Goal: Contribute content: Add original content to the website for others to see

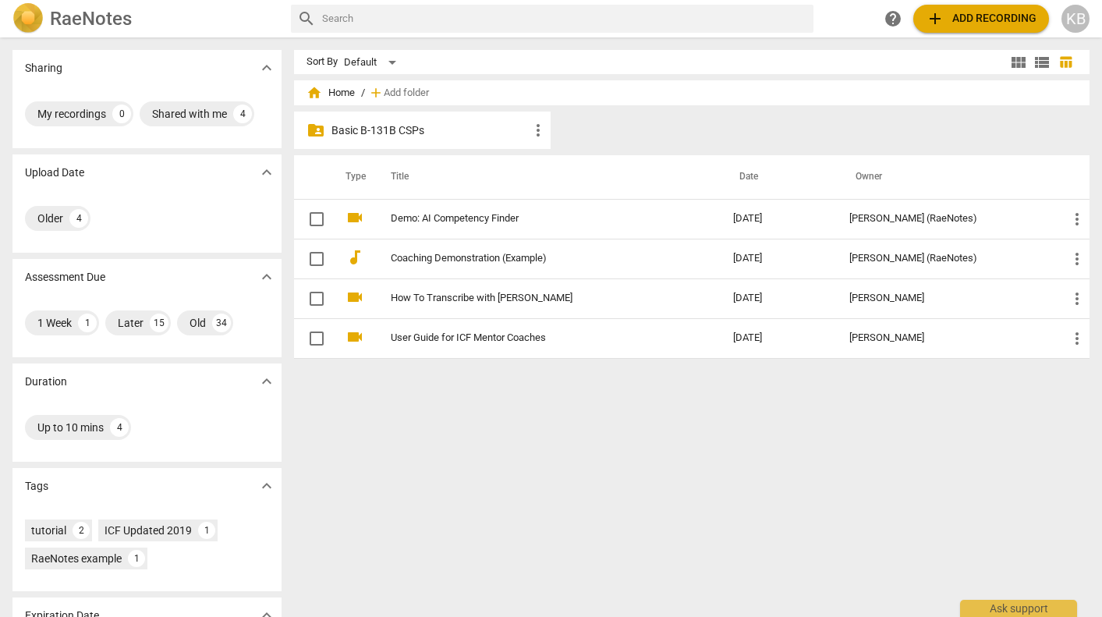
click at [388, 129] on p "Basic B-131B CSPs" at bounding box center [429, 130] width 197 height 16
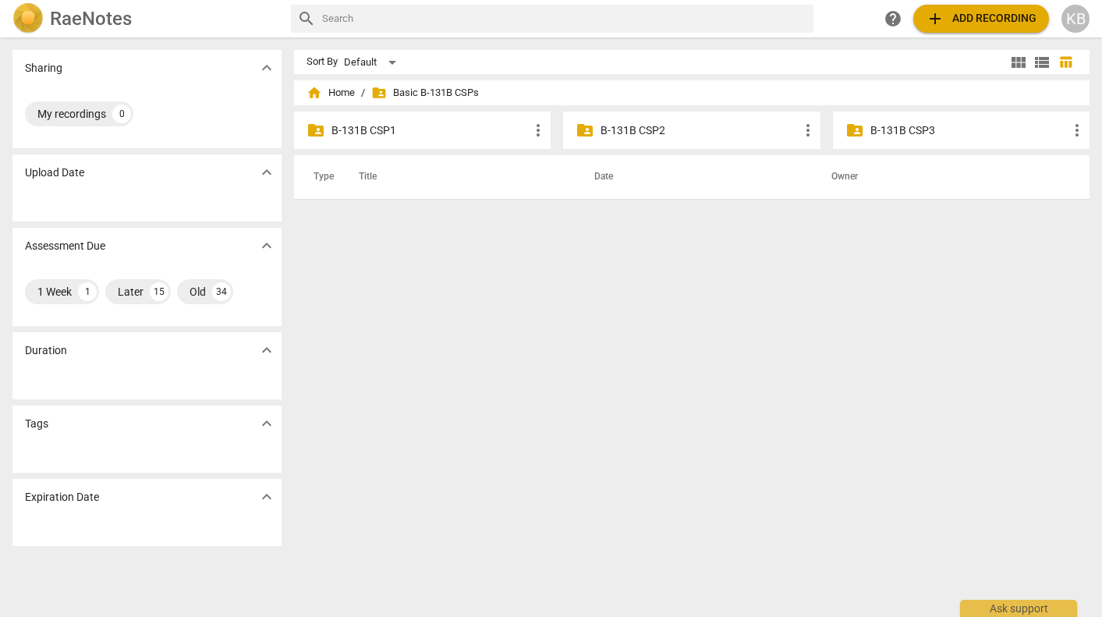
click at [913, 129] on p "B-131B CSP3" at bounding box center [968, 130] width 197 height 16
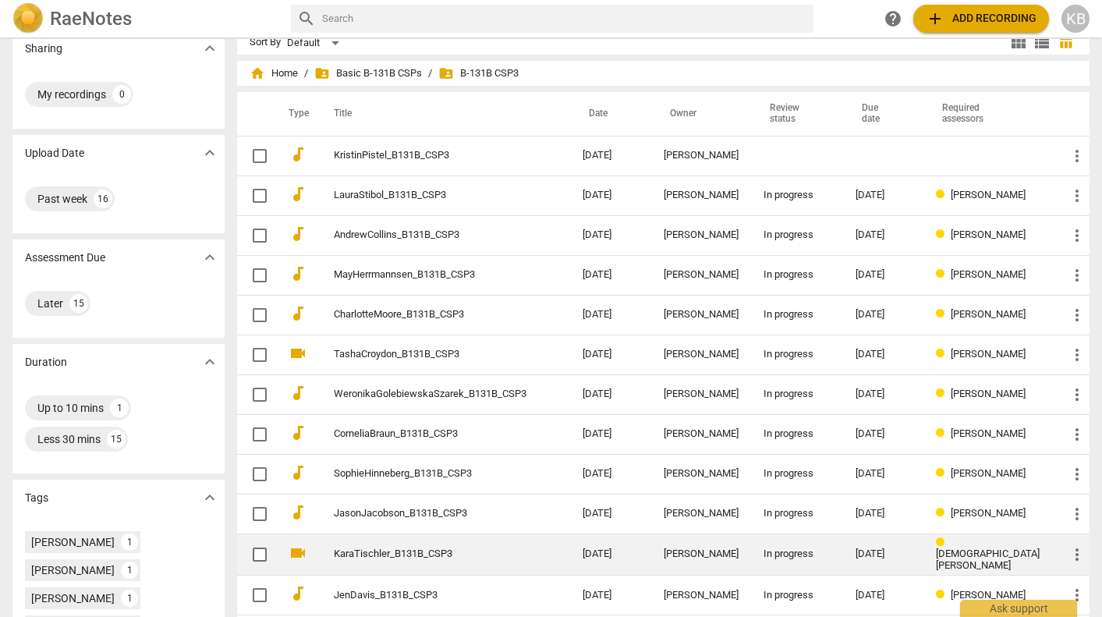
scroll to position [9, 0]
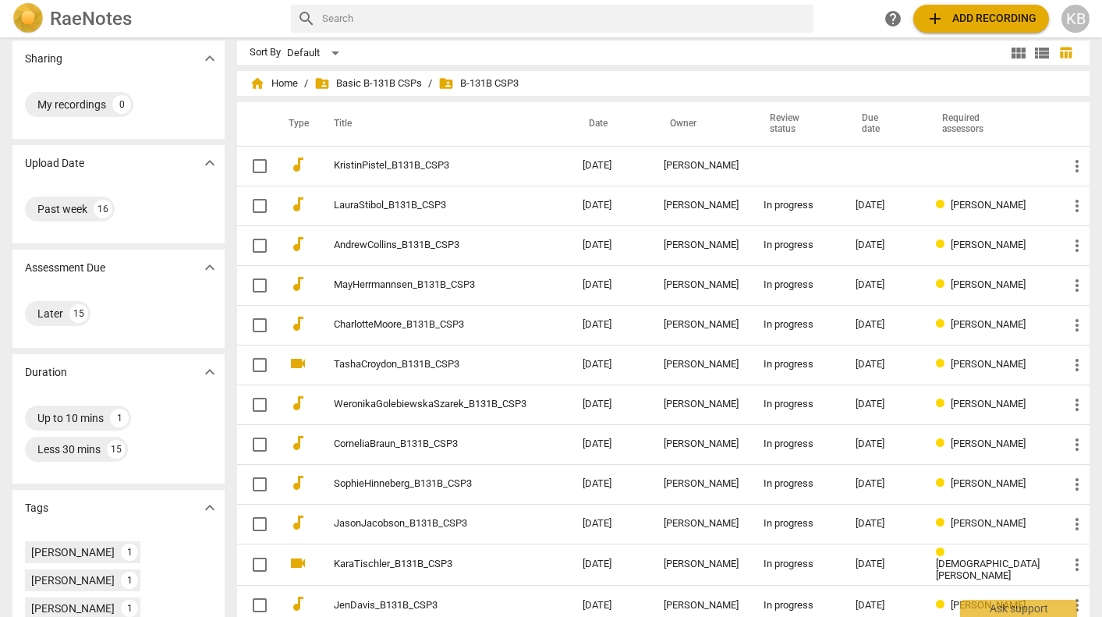
click at [968, 19] on span "add Add recording" at bounding box center [981, 18] width 111 height 19
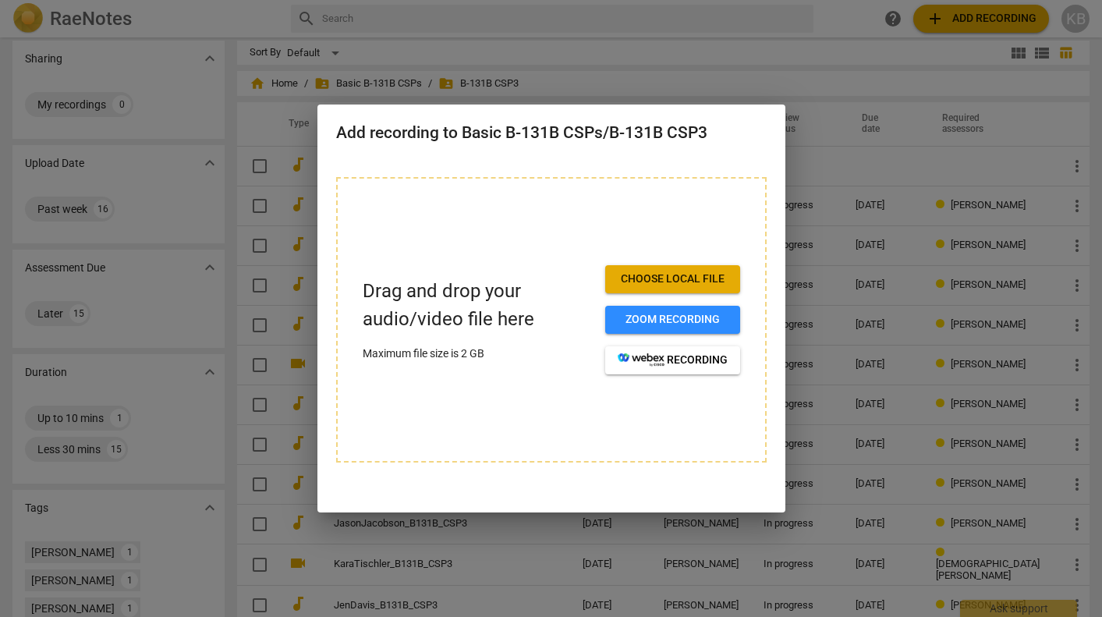
click at [728, 54] on div at bounding box center [551, 308] width 1102 height 617
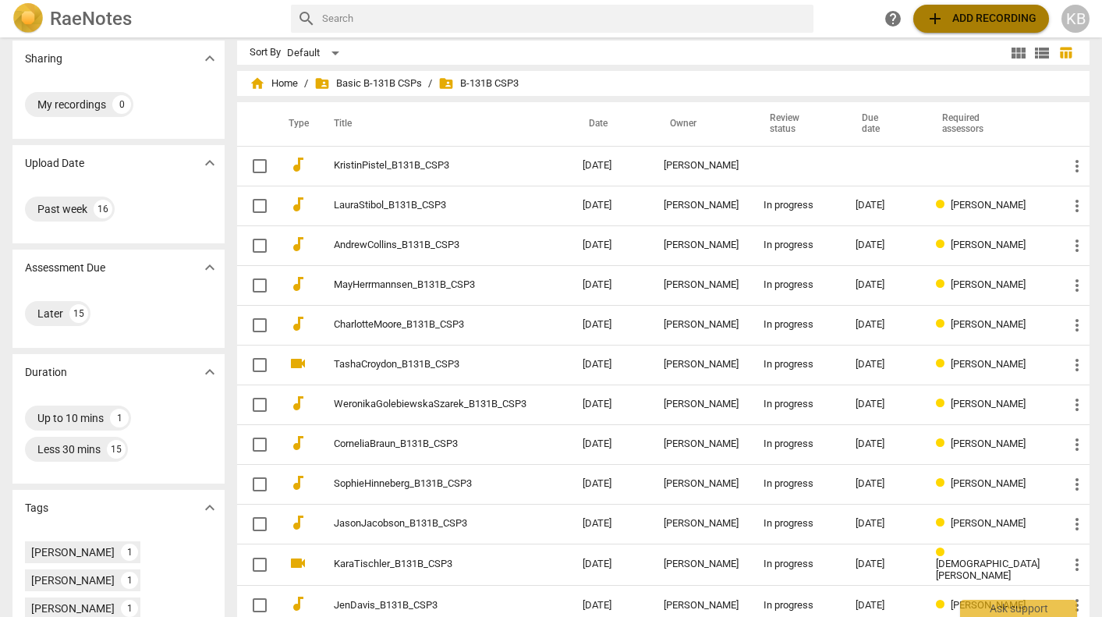
click at [987, 12] on span "add Add recording" at bounding box center [981, 18] width 111 height 19
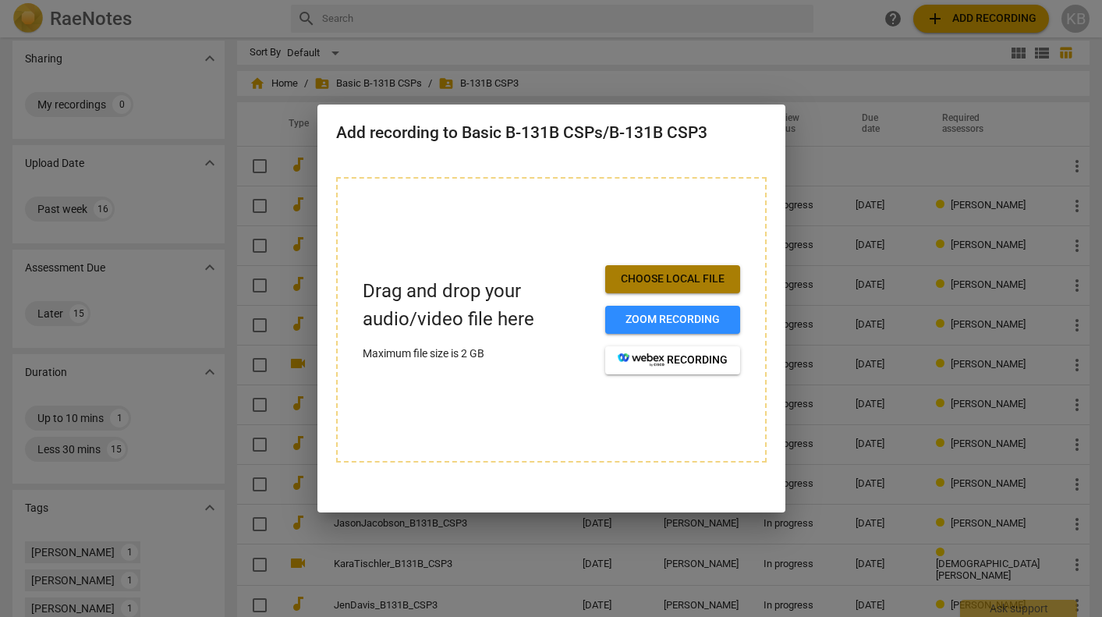
click at [643, 279] on span "Choose local file" at bounding box center [673, 279] width 110 height 16
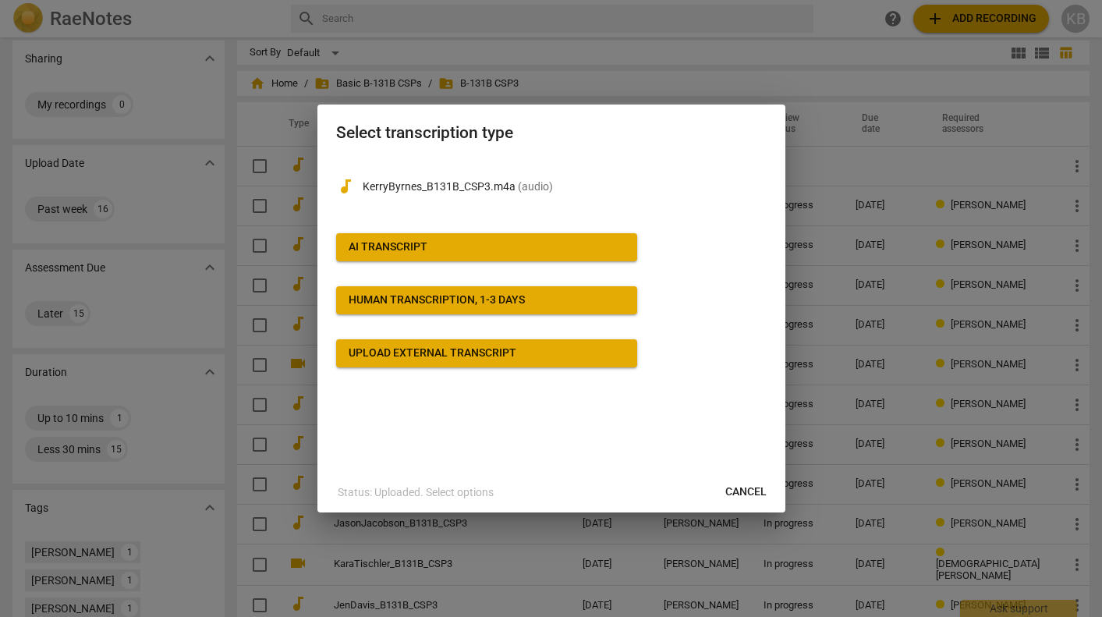
click at [446, 249] on span "AI Transcript" at bounding box center [487, 247] width 276 height 16
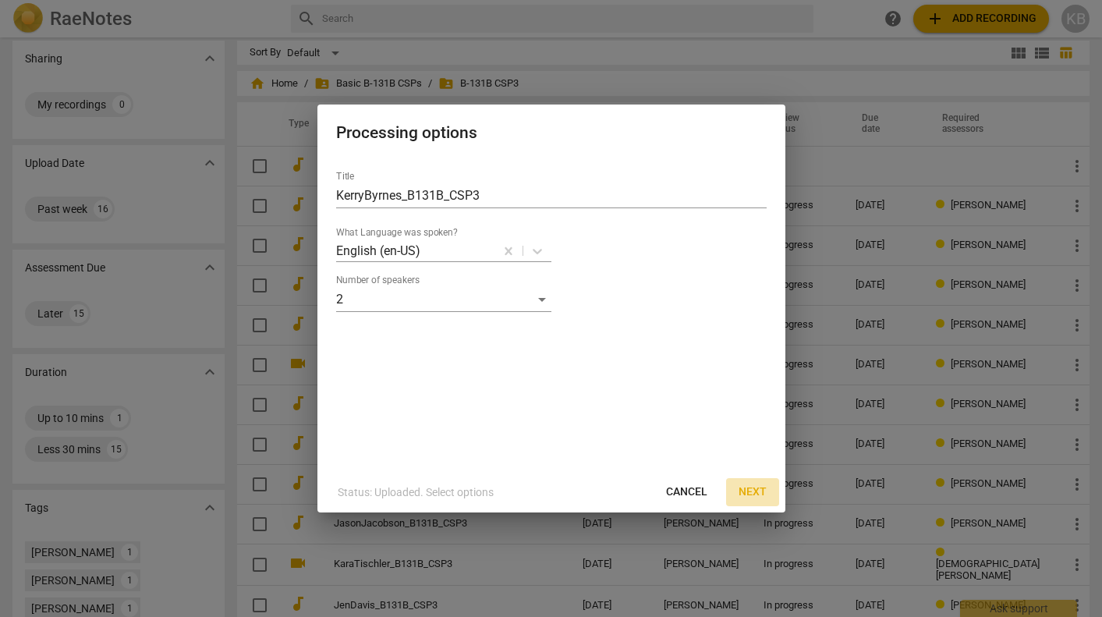
click at [750, 490] on span "Next" at bounding box center [753, 492] width 28 height 16
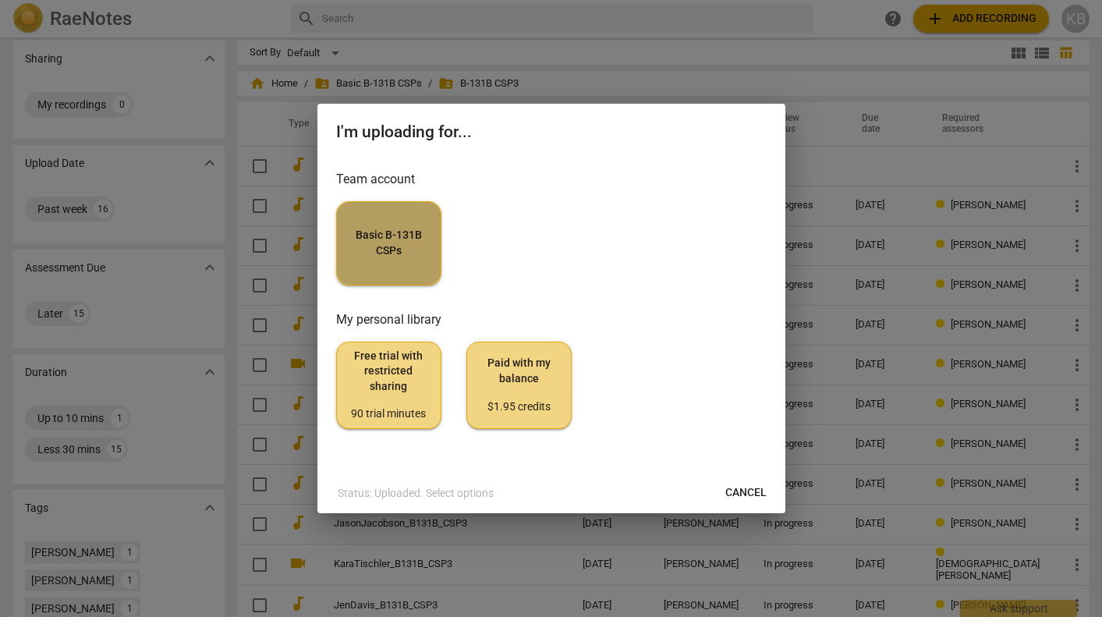
click at [395, 250] on span "Basic B-131B CSPs" at bounding box center [388, 243] width 79 height 30
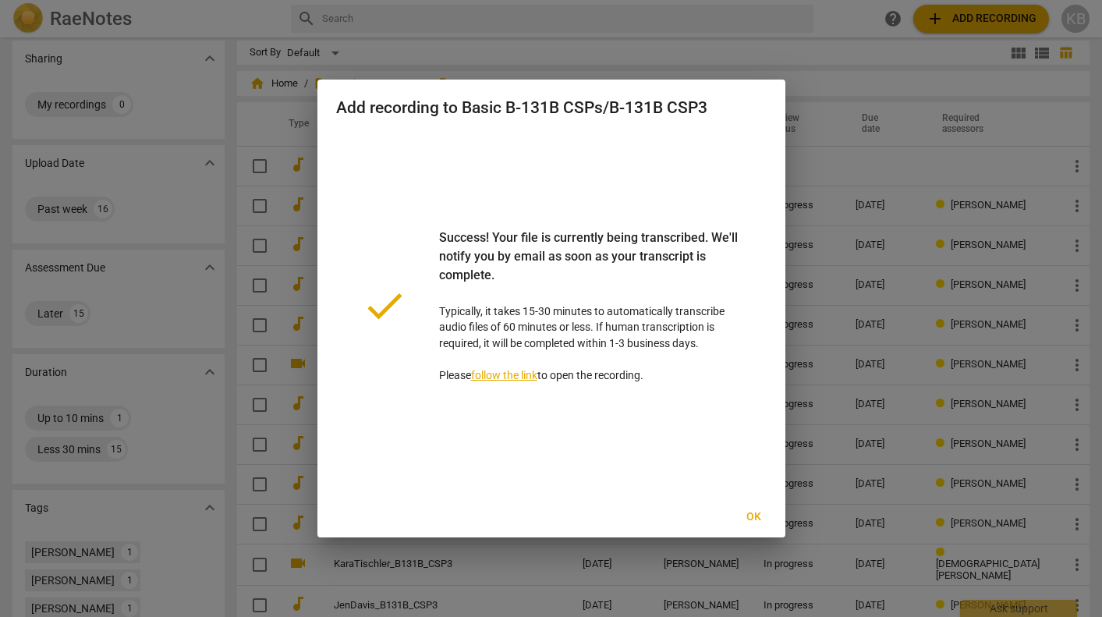
click at [756, 515] on span "Ok" at bounding box center [754, 517] width 25 height 16
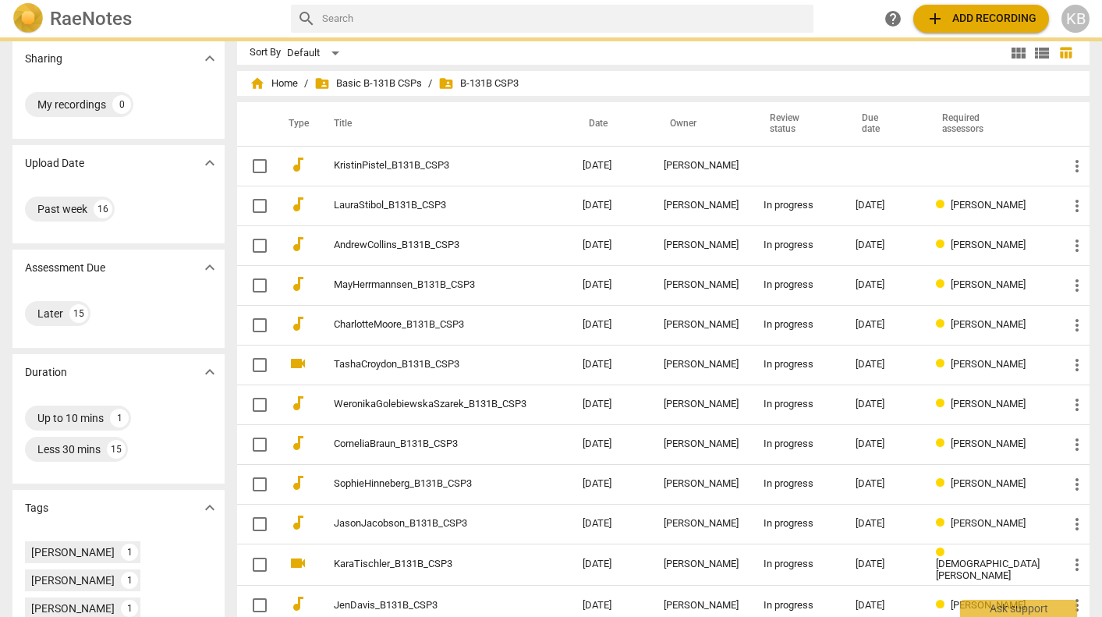
scroll to position [0, 0]
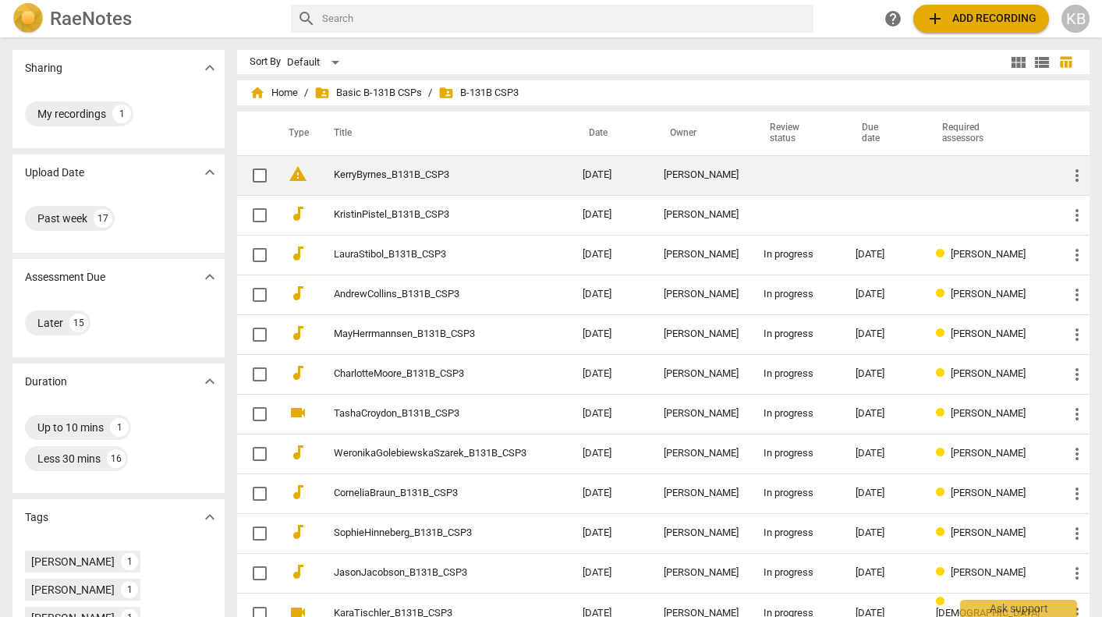
click at [526, 172] on link "KerryByrnes_B131B_CSP3" at bounding box center [430, 175] width 193 height 12
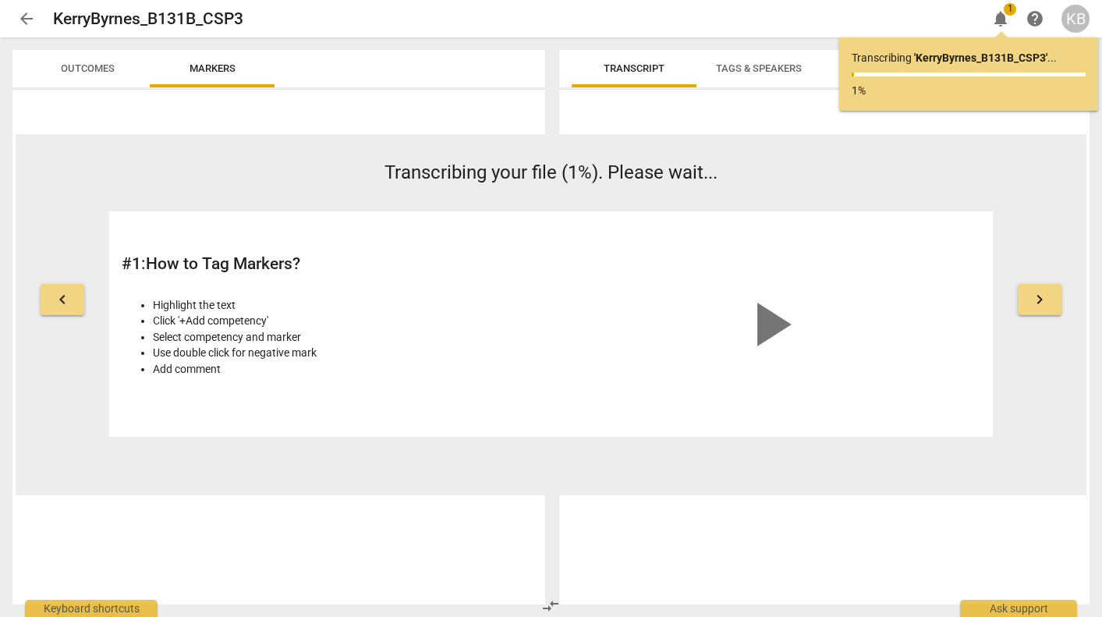
click at [30, 16] on span "arrow_back" at bounding box center [26, 18] width 19 height 19
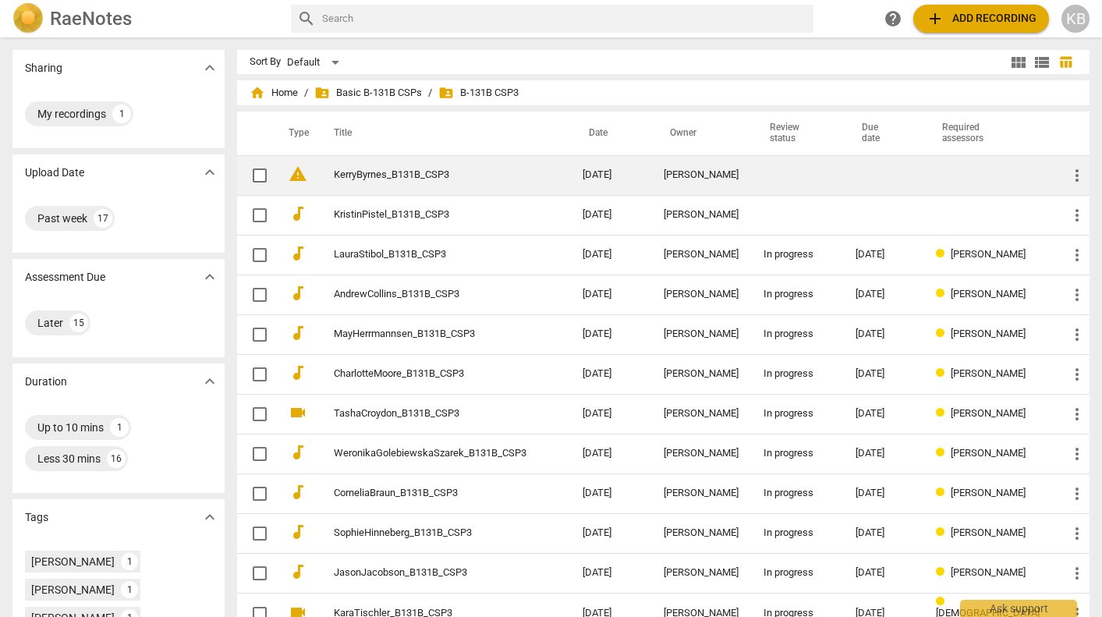
click at [727, 176] on div "[PERSON_NAME]" at bounding box center [701, 175] width 75 height 12
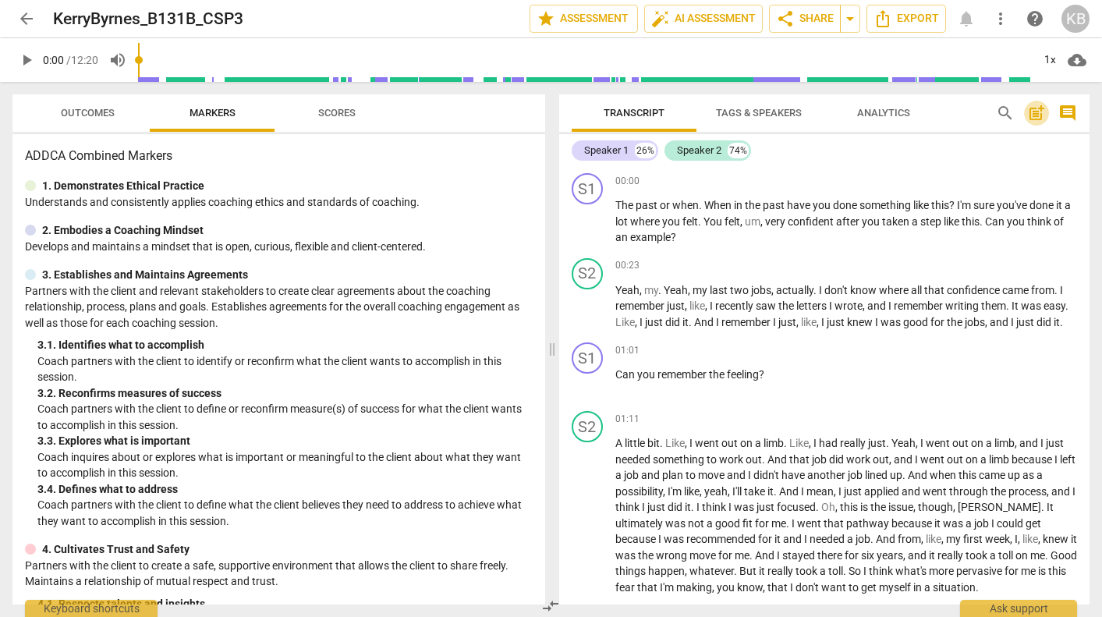
click at [1031, 112] on span "post_add" at bounding box center [1036, 113] width 19 height 19
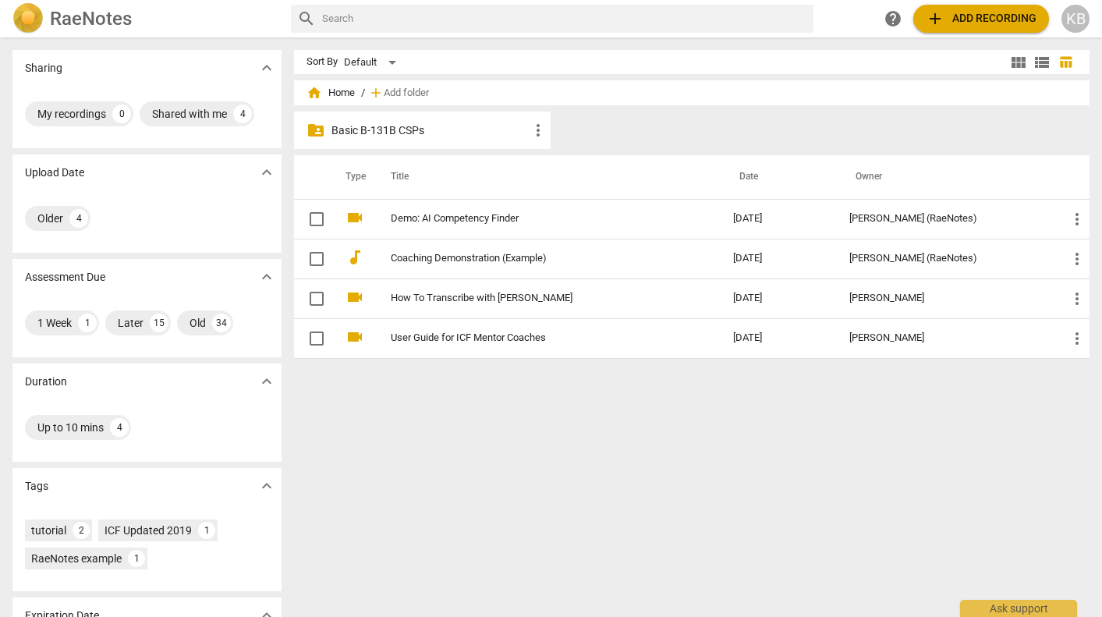
click at [413, 129] on p "Basic B-131B CSPs" at bounding box center [429, 130] width 197 height 16
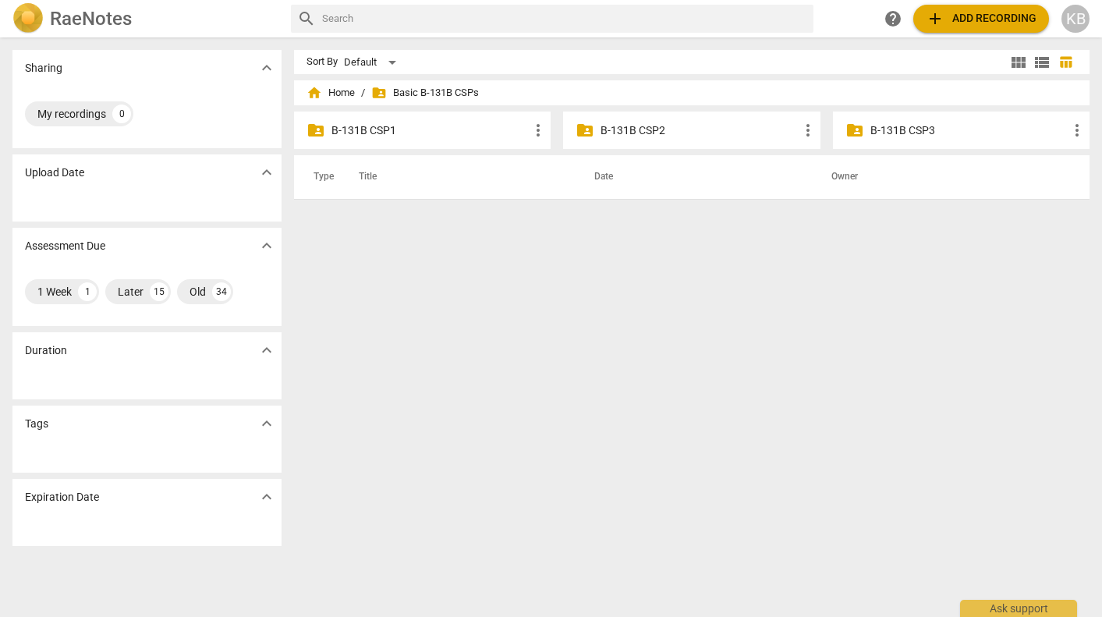
click at [872, 128] on p "B-131B CSP3" at bounding box center [968, 130] width 197 height 16
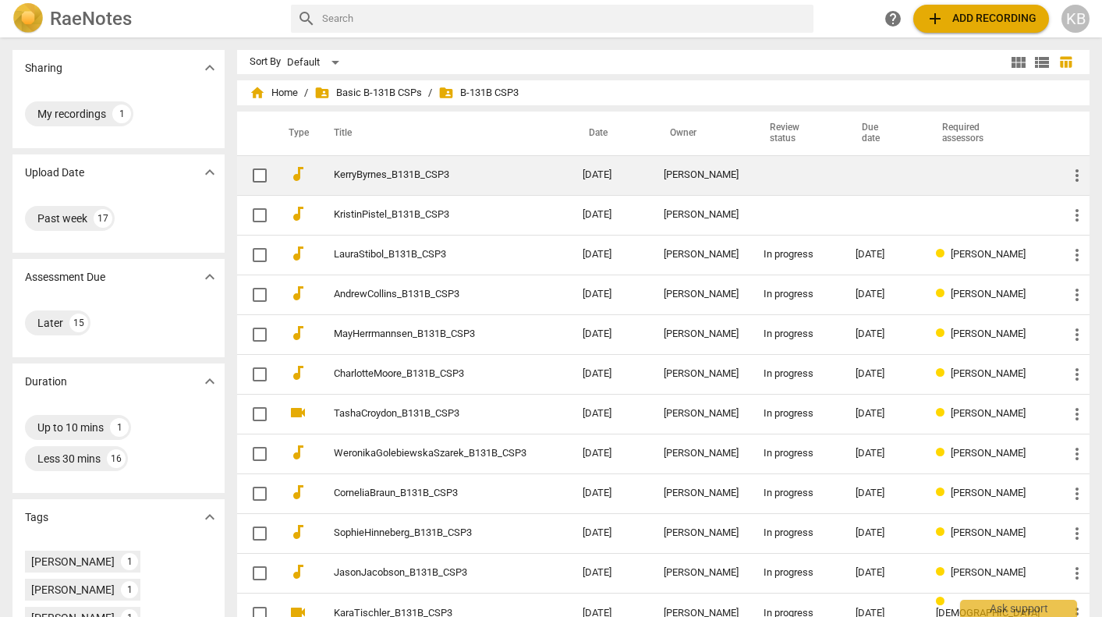
click at [722, 173] on div "[PERSON_NAME]" at bounding box center [701, 175] width 75 height 12
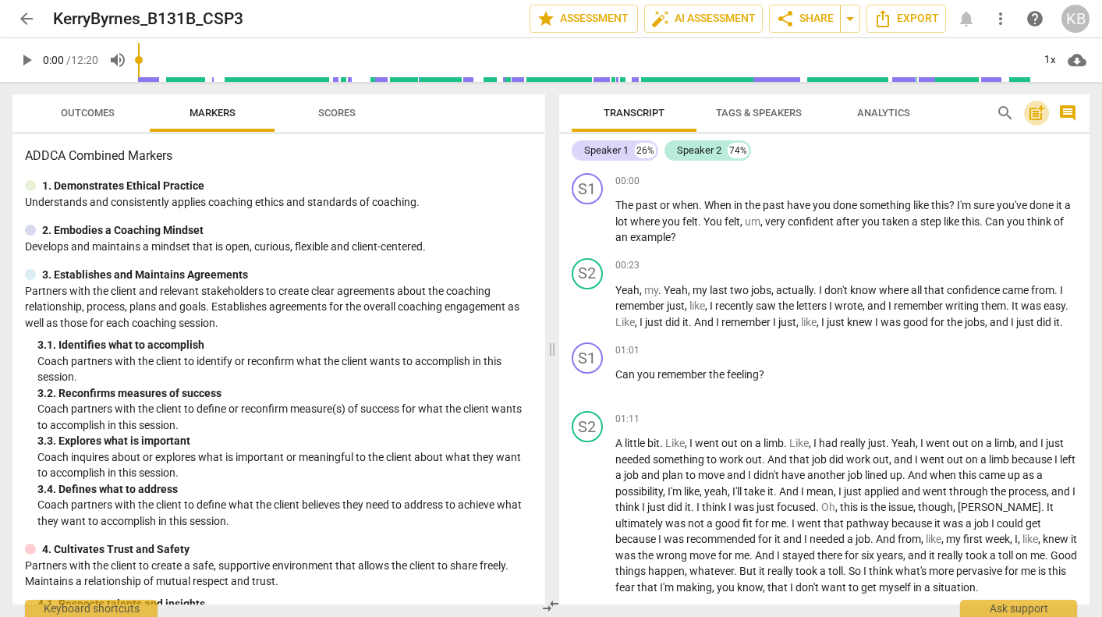
click at [1034, 112] on span "post_add" at bounding box center [1036, 113] width 19 height 19
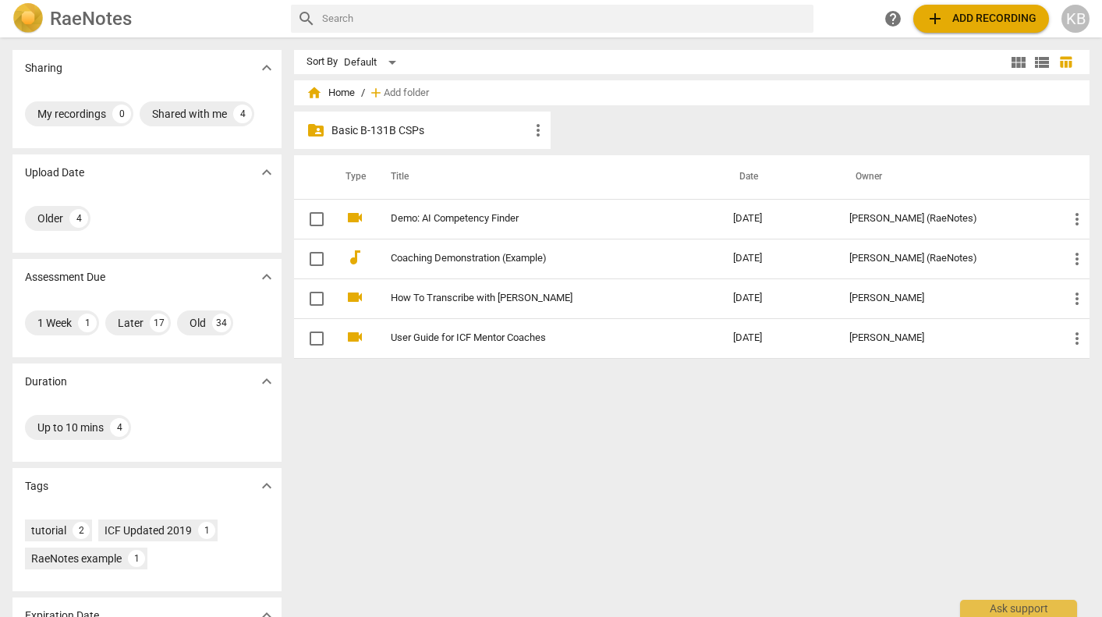
click at [460, 133] on p "Basic B-131B CSPs" at bounding box center [429, 130] width 197 height 16
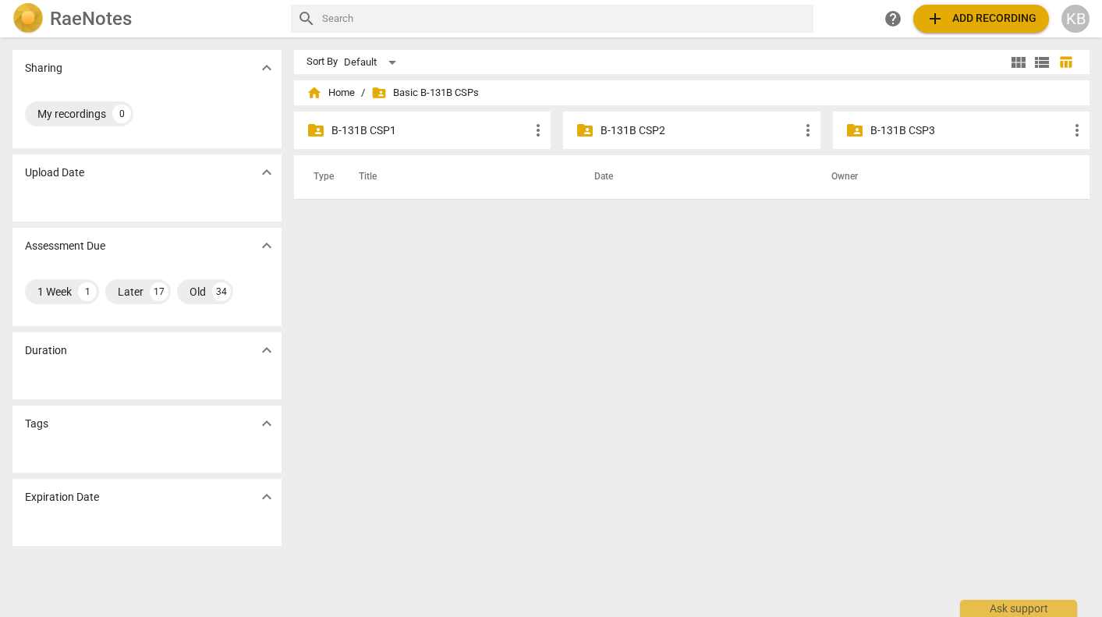
click at [910, 131] on p "B-131B CSP3" at bounding box center [968, 130] width 197 height 16
